Goal: Transaction & Acquisition: Purchase product/service

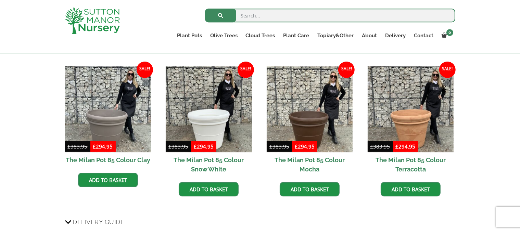
scroll to position [432, 0]
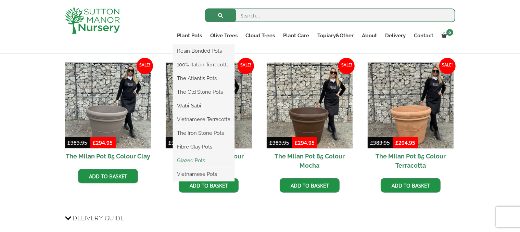
click at [194, 160] on link "Glazed Pots" at bounding box center [204, 160] width 62 height 10
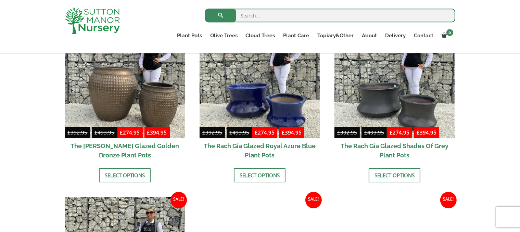
scroll to position [388, 0]
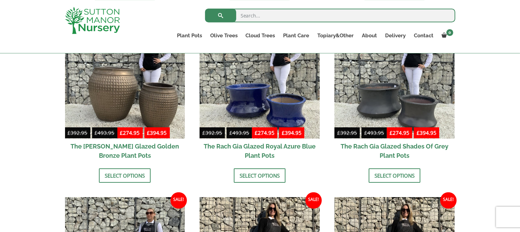
click at [250, 17] on input "search" at bounding box center [330, 16] width 250 height 14
type input "brass"
click at [205, 9] on button "submit" at bounding box center [220, 16] width 31 height 14
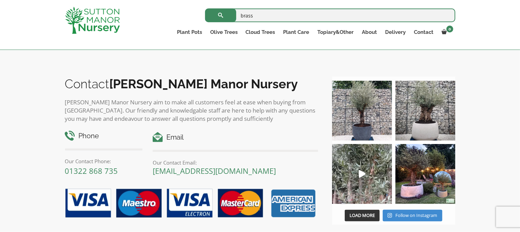
scroll to position [414, 0]
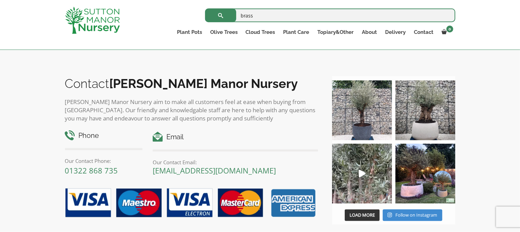
click at [355, 118] on img at bounding box center [362, 110] width 60 height 60
